Goal: Information Seeking & Learning: Learn about a topic

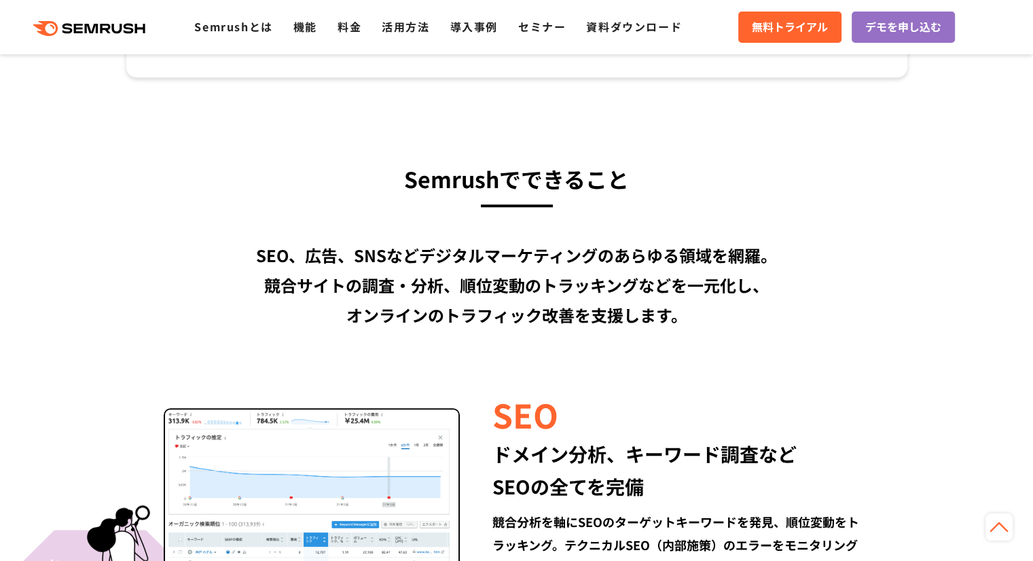
scroll to position [1087, 0]
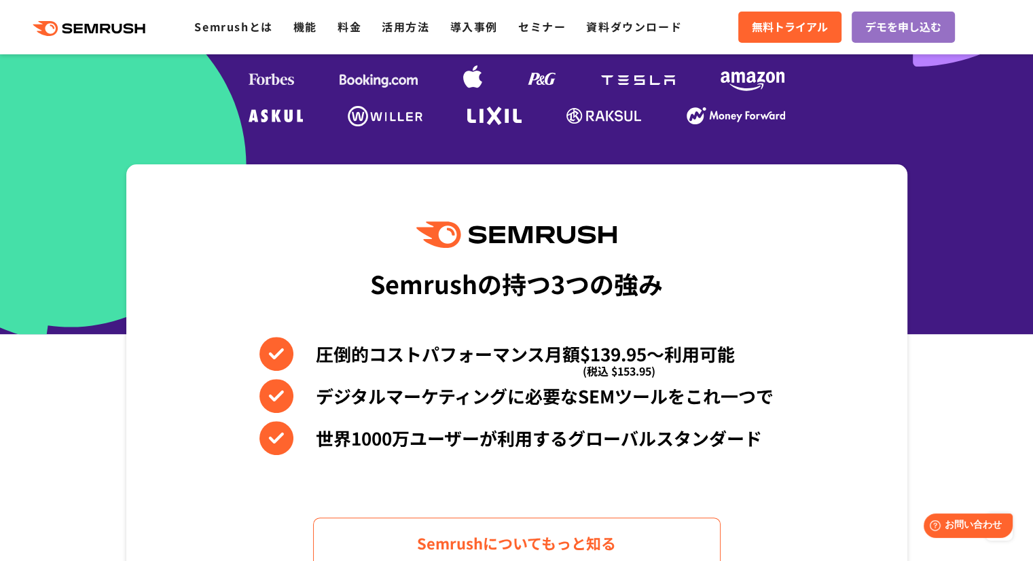
scroll to position [408, 0]
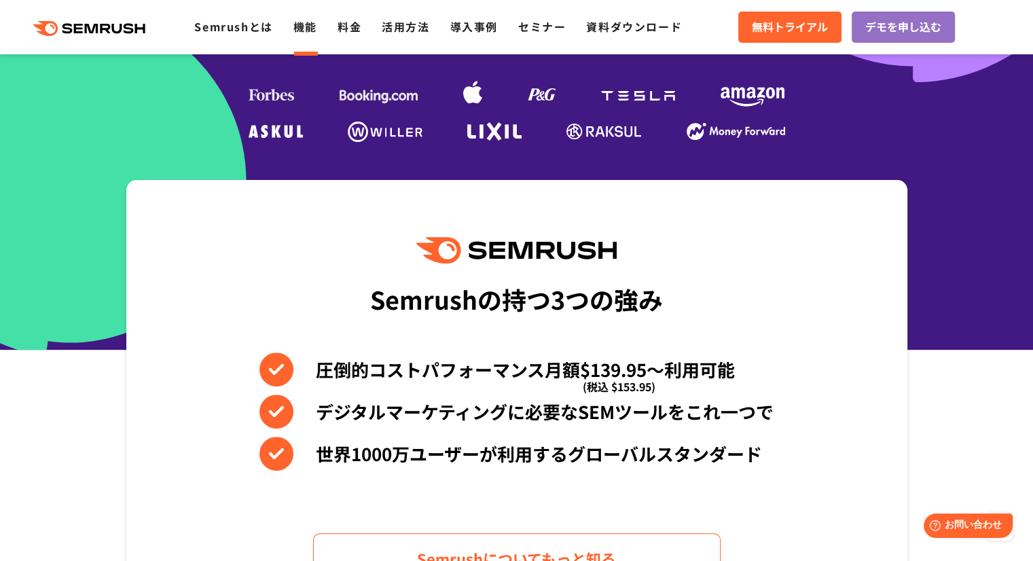
click at [315, 33] on link "機能" at bounding box center [306, 26] width 24 height 16
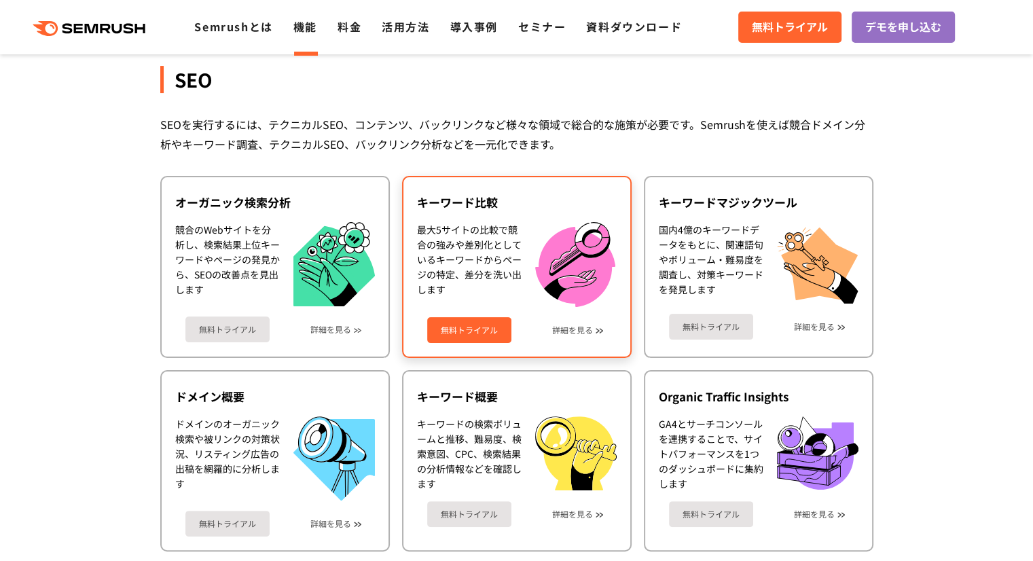
scroll to position [272, 0]
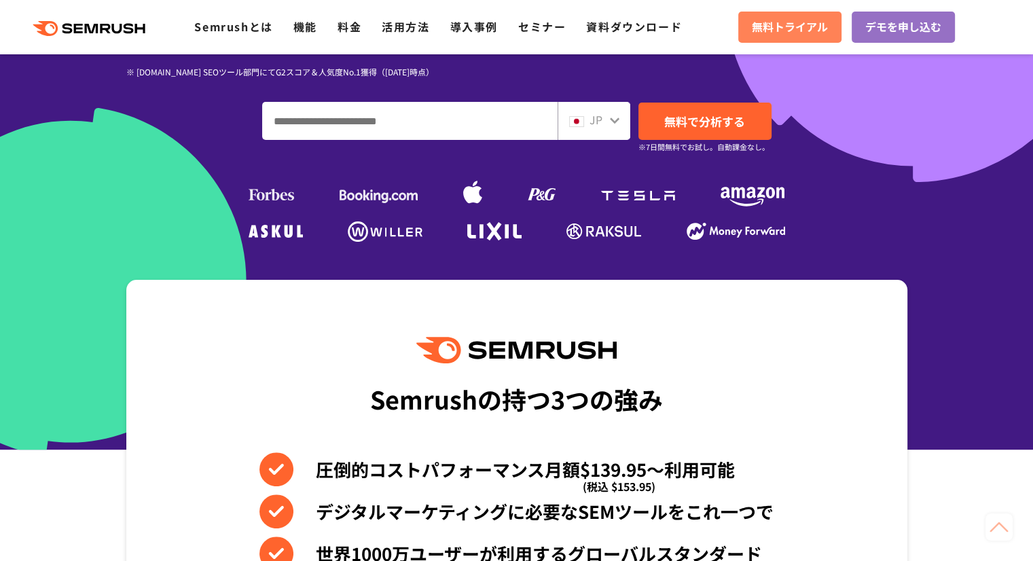
scroll to position [340, 0]
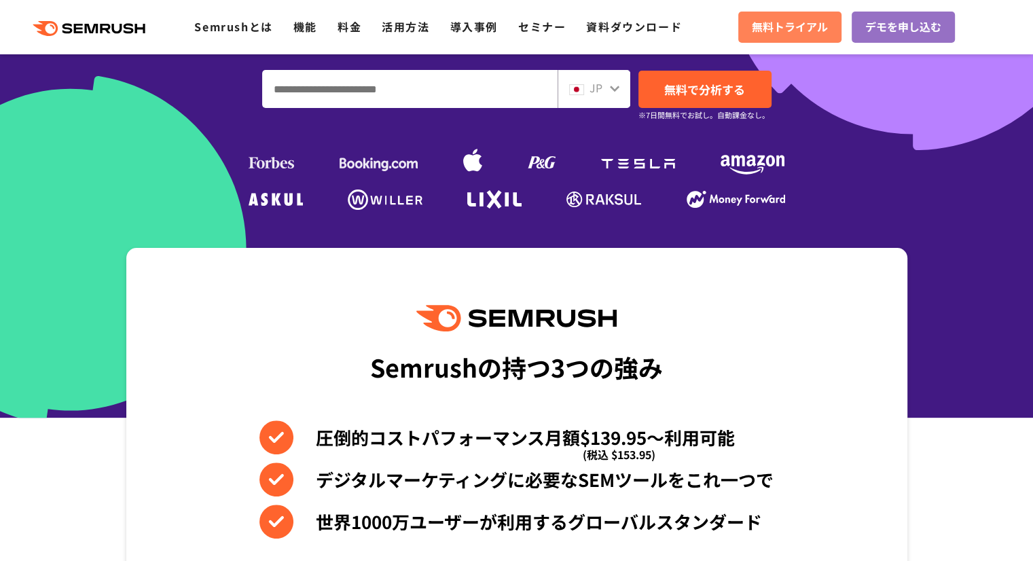
click at [768, 21] on span "無料トライアル" at bounding box center [790, 27] width 76 height 18
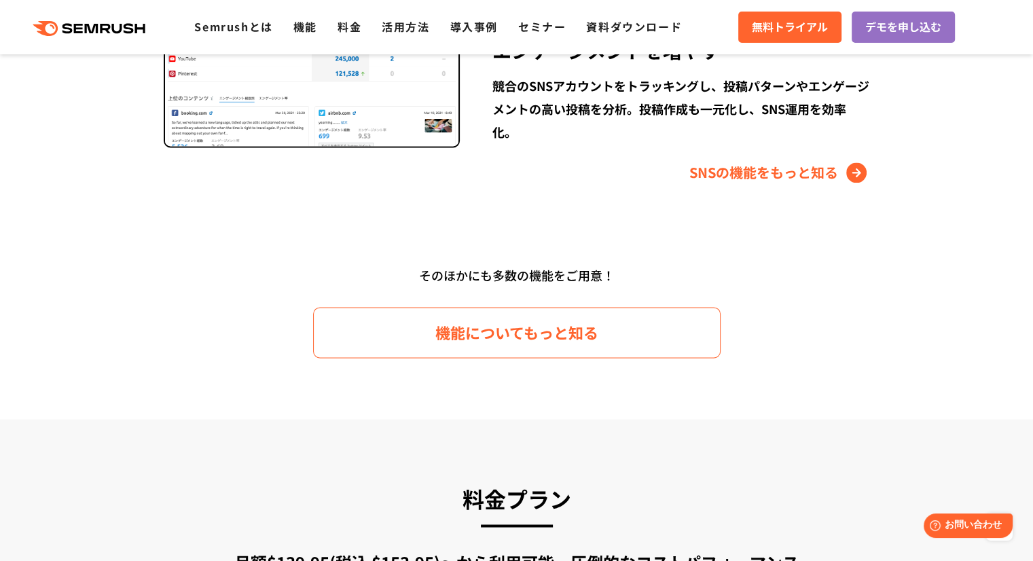
scroll to position [2038, 0]
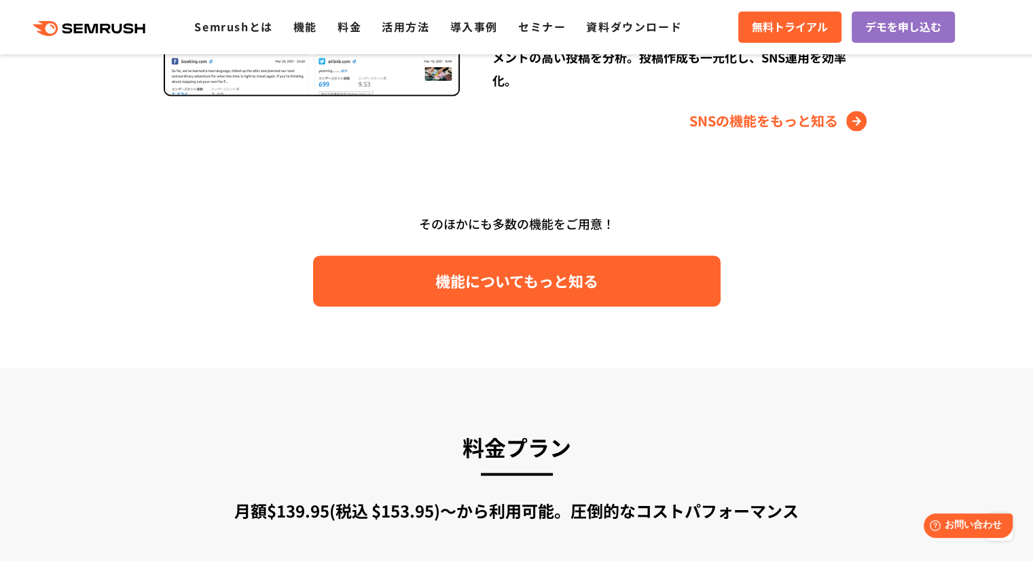
click at [472, 287] on span "機能についてもっと知る" at bounding box center [517, 281] width 163 height 24
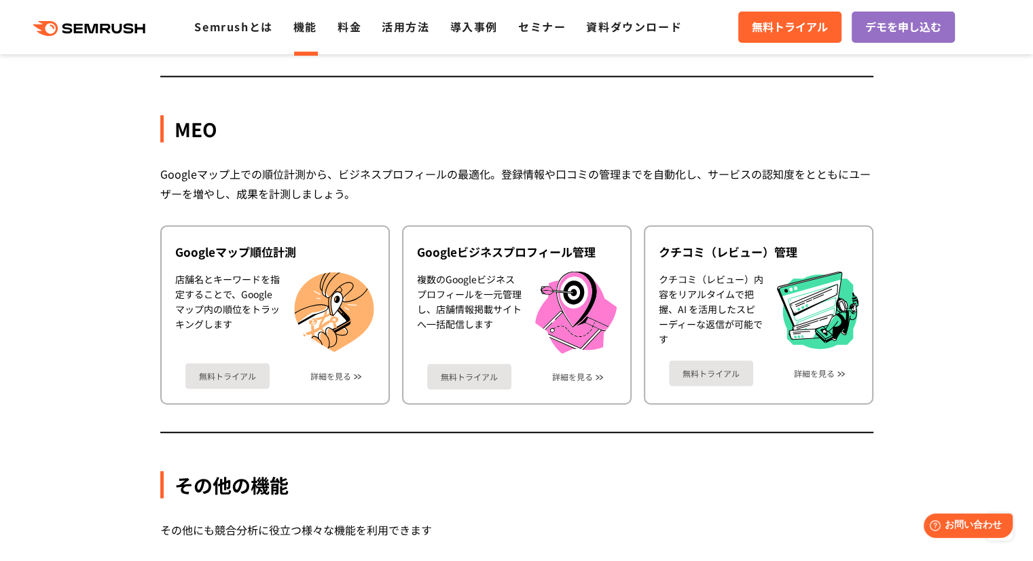
scroll to position [3261, 0]
